Goal: Find specific page/section: Find specific page/section

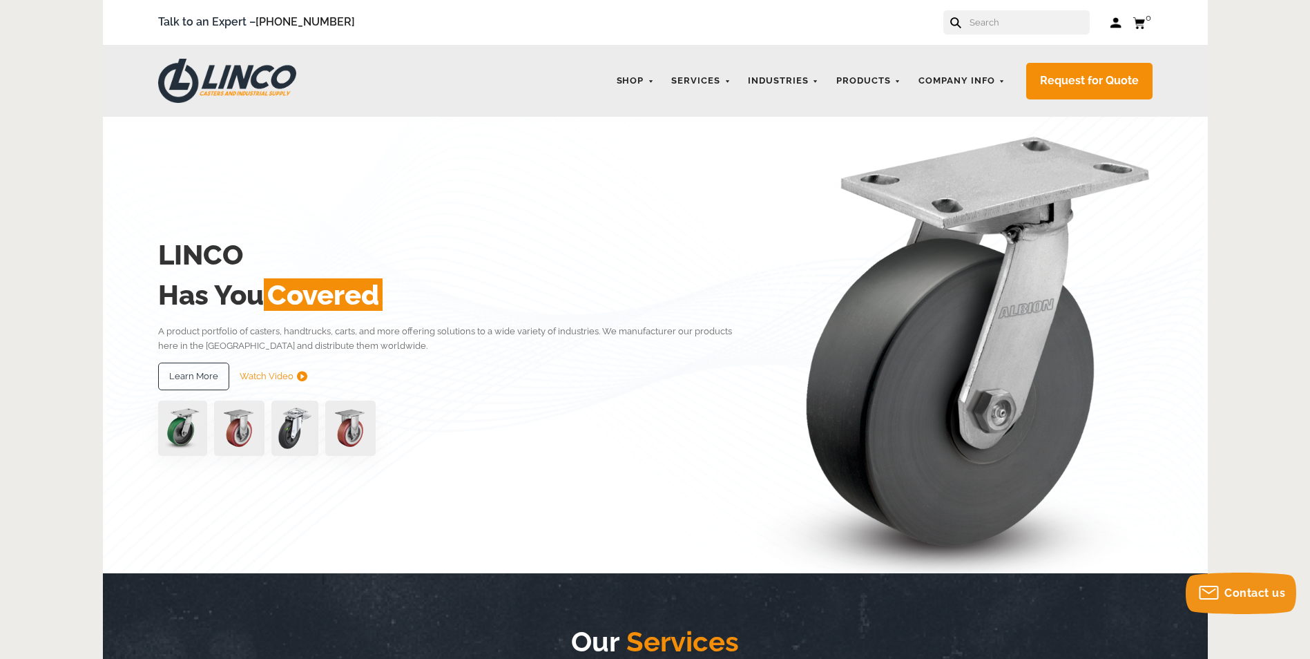
click at [1029, 26] on input "text" at bounding box center [1029, 22] width 122 height 24
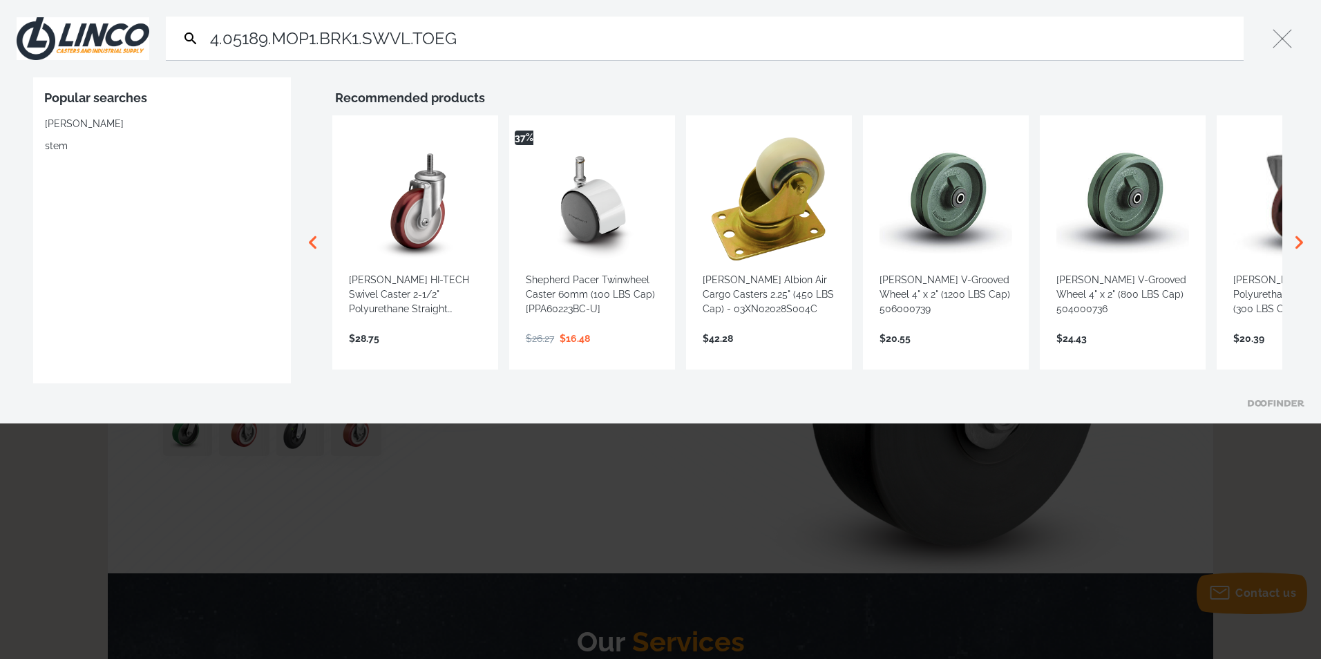
type input "4.05189.MOP1.BRK1.SWVL.TOEG"
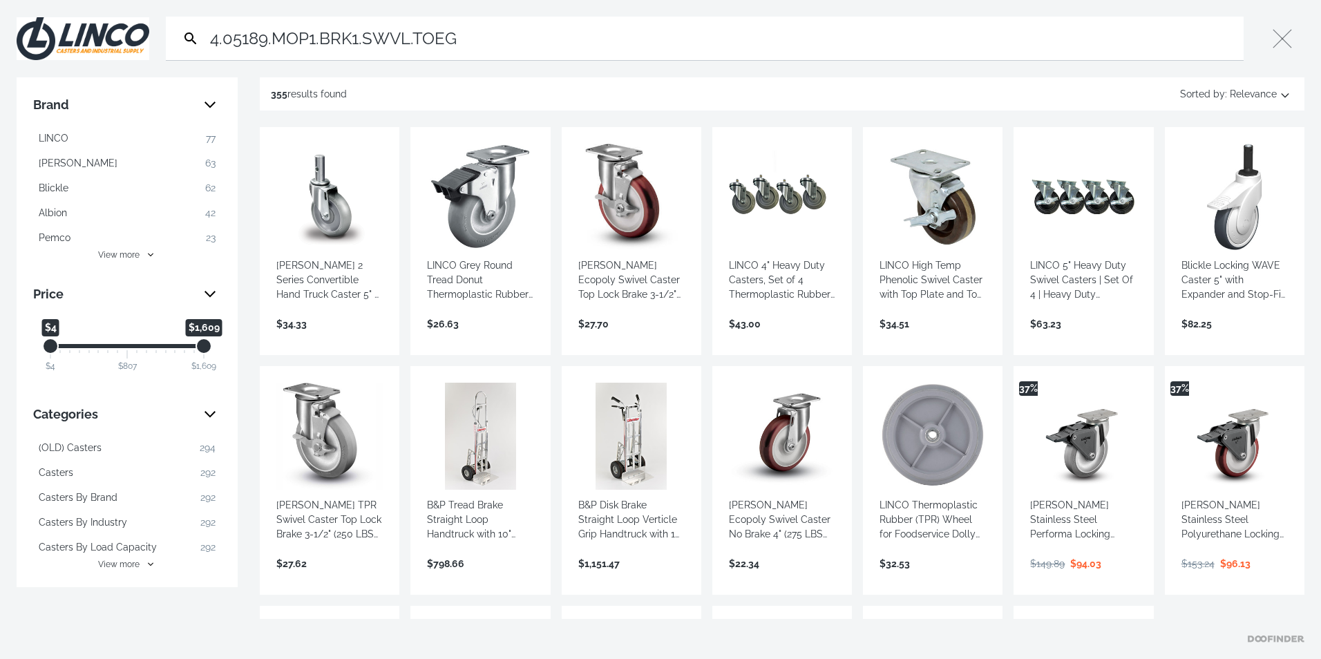
click at [910, 51] on input "4.05189.MOP1.BRK1.SWVL.TOEG" at bounding box center [722, 39] width 1031 height 44
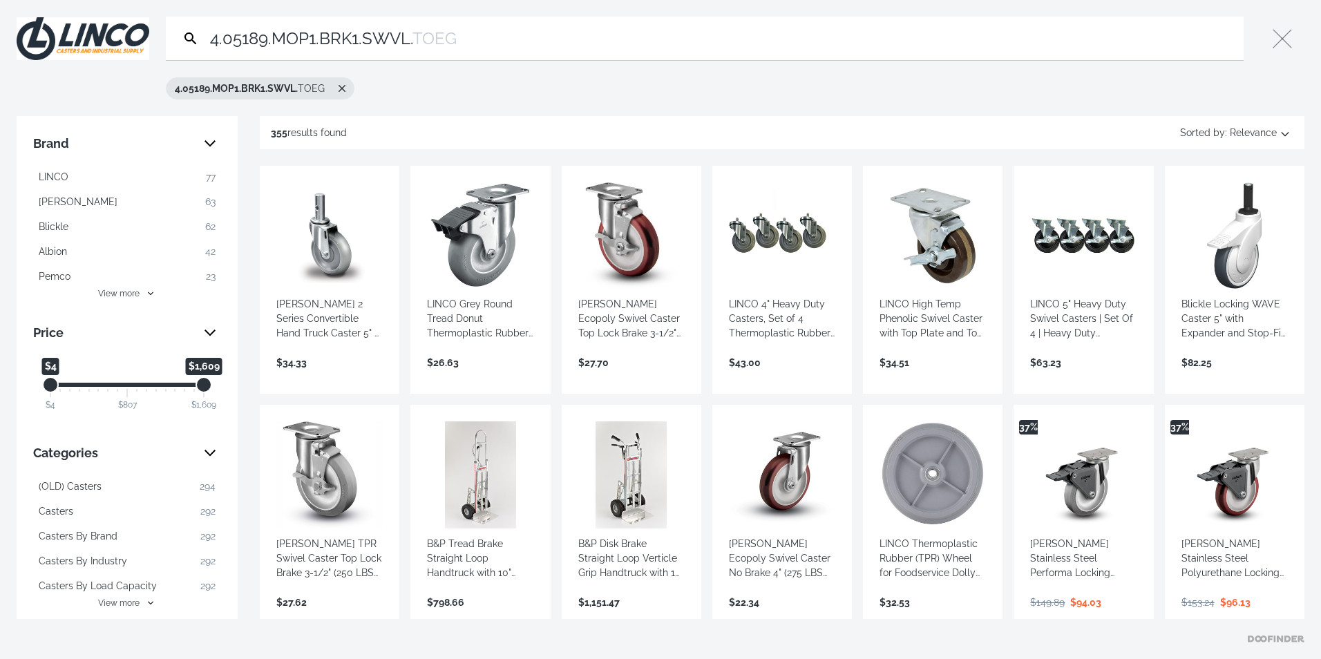
type input "4.05189.MOP1.BRK1.SWVL."
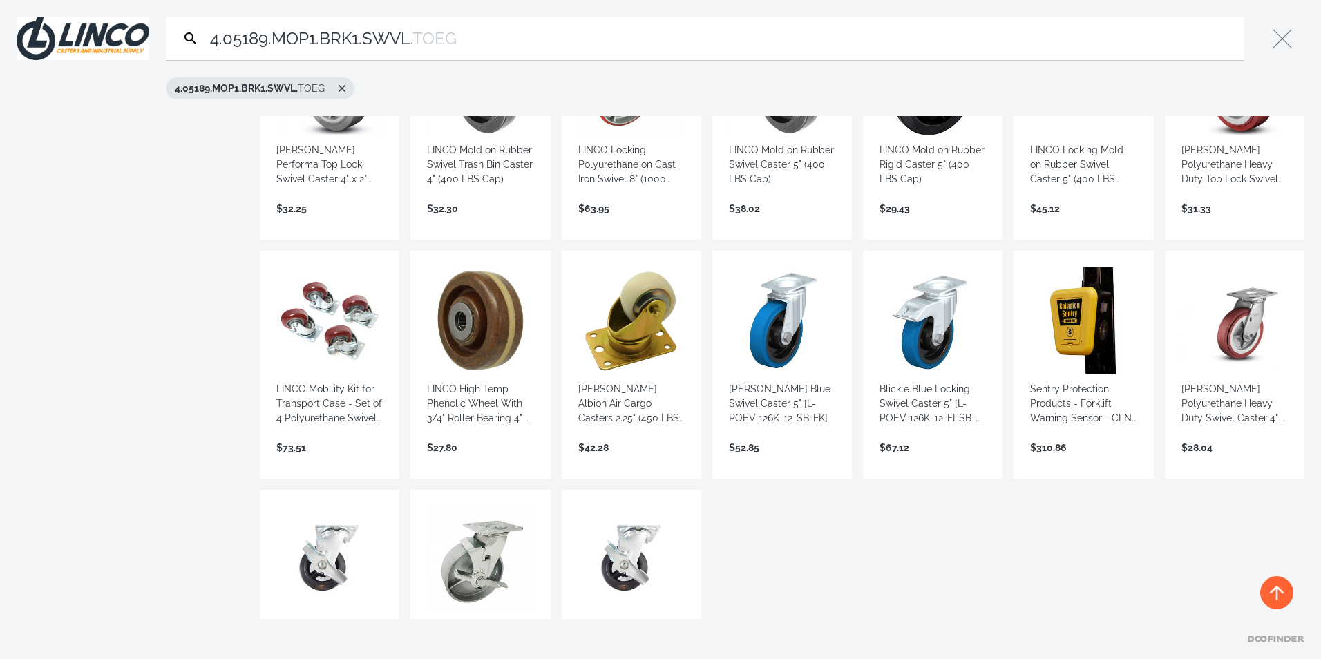
scroll to position [2487, 0]
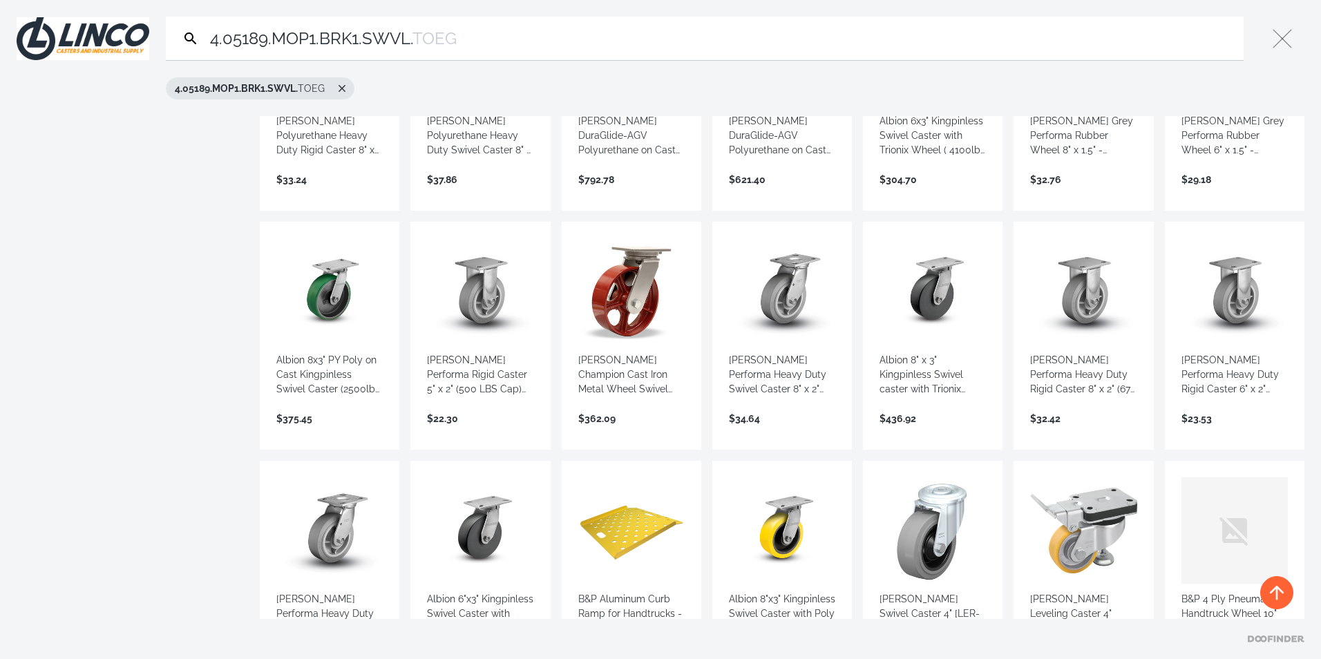
scroll to position [5250, 0]
